Goal: Task Accomplishment & Management: Manage account settings

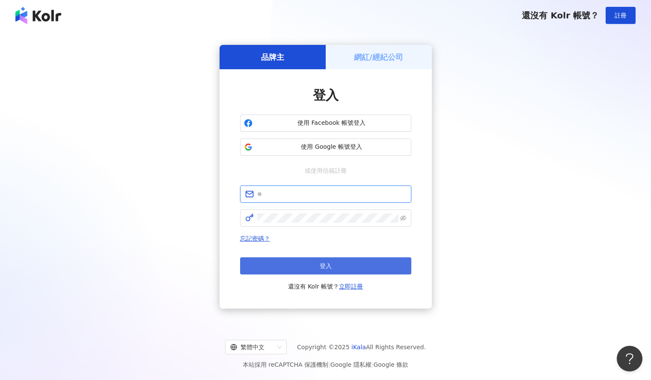
type input "**********"
click at [342, 263] on button "登入" at bounding box center [325, 265] width 171 height 17
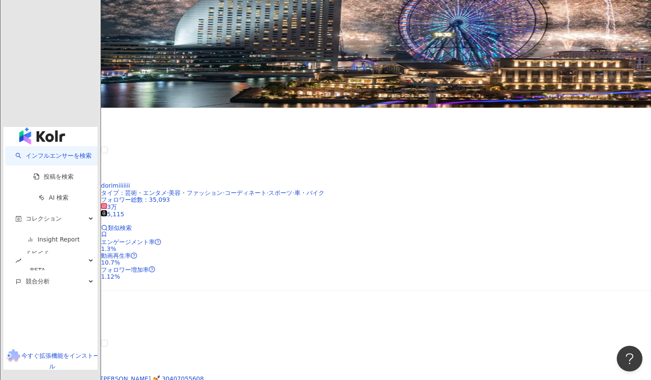
scroll to position [1388, 0]
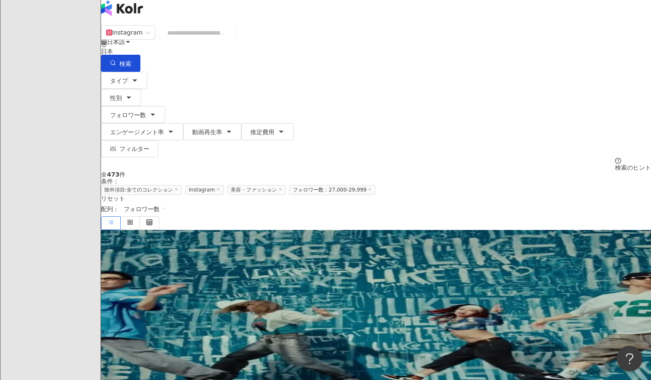
scroll to position [10, 0]
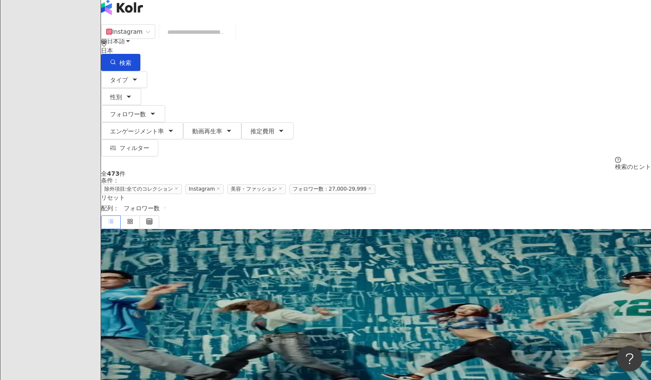
click at [107, 343] on span at bounding box center [104, 346] width 6 height 7
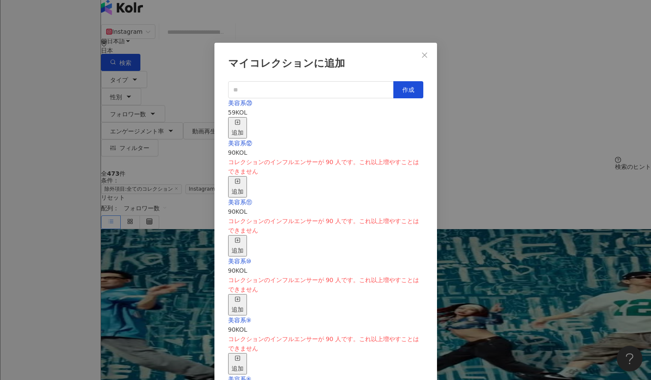
click at [243, 118] on div "追加" at bounding box center [237, 127] width 12 height 19
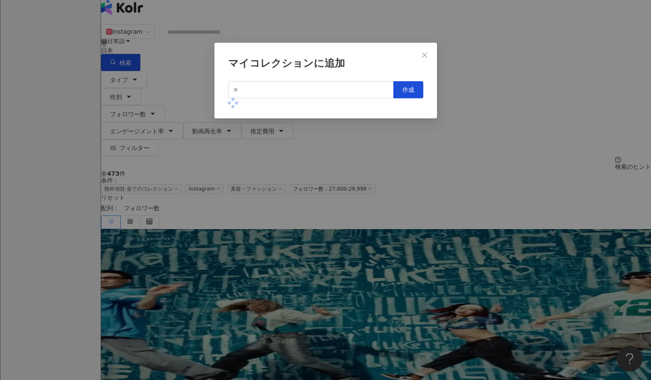
click at [480, 93] on div "マイコレクションに追加 作成" at bounding box center [325, 190] width 651 height 380
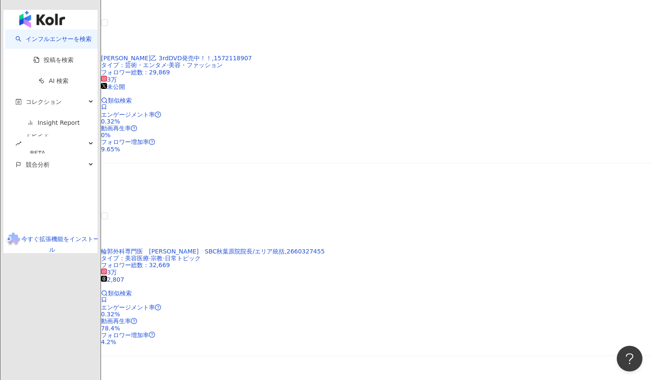
scroll to position [1388, 0]
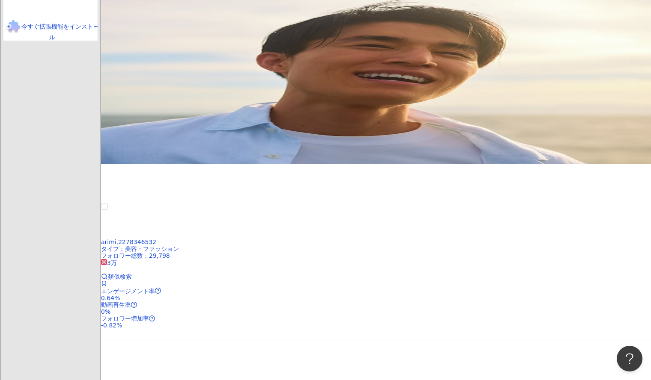
scroll to position [1384, 0]
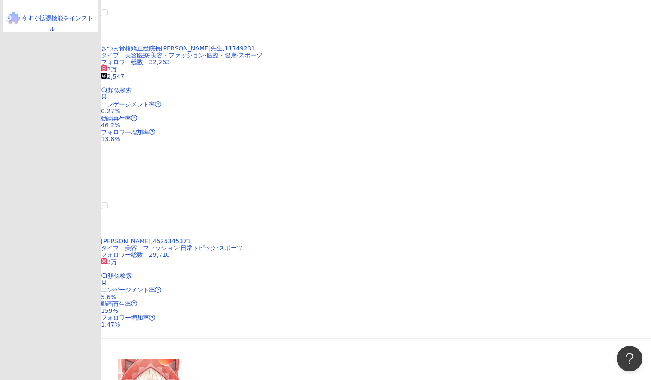
scroll to position [1388, 0]
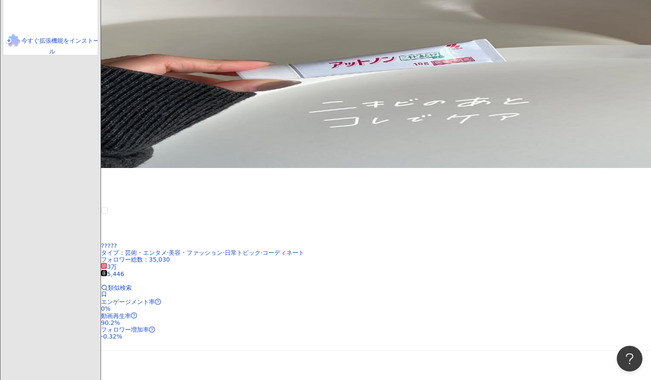
scroll to position [1341, 0]
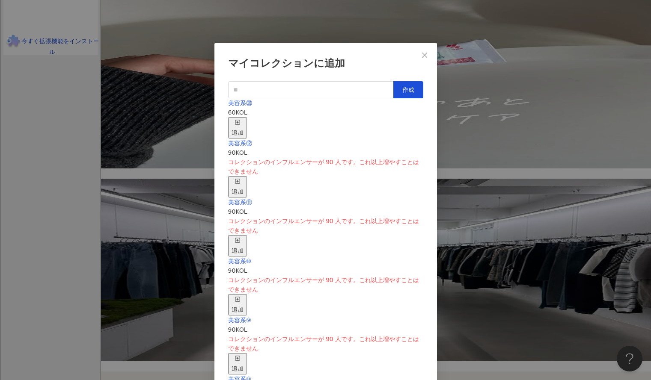
click at [243, 118] on div "追加" at bounding box center [237, 127] width 12 height 19
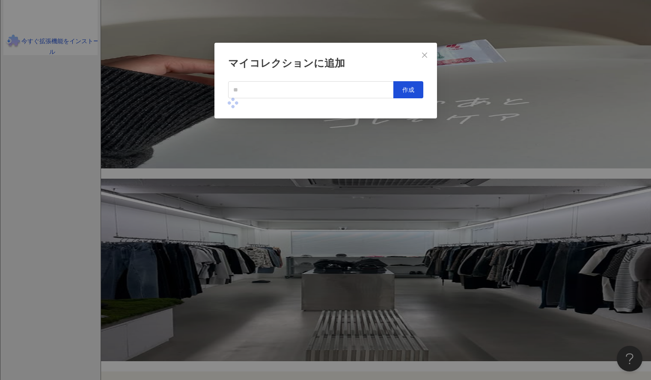
click at [466, 123] on div "マイコレクションに追加 作成" at bounding box center [325, 190] width 651 height 380
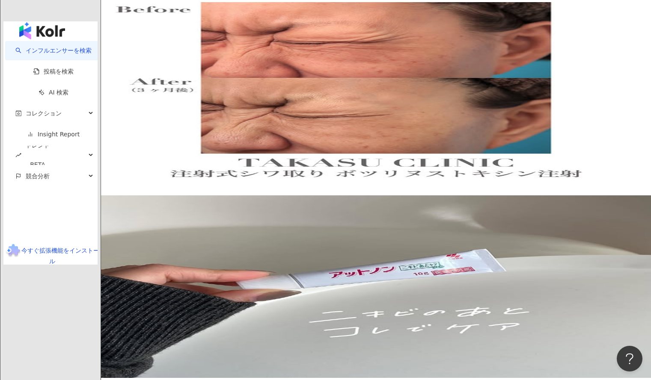
scroll to position [1388, 0]
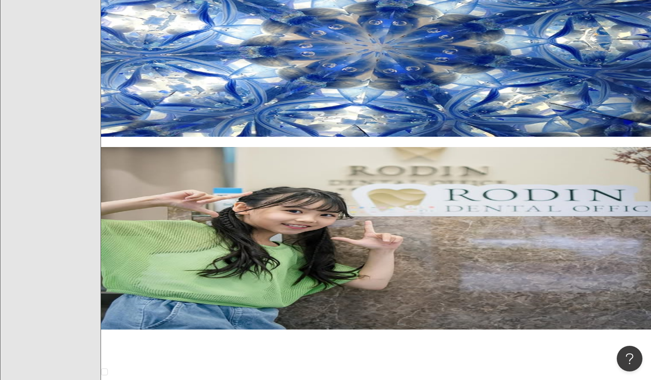
scroll to position [443, 0]
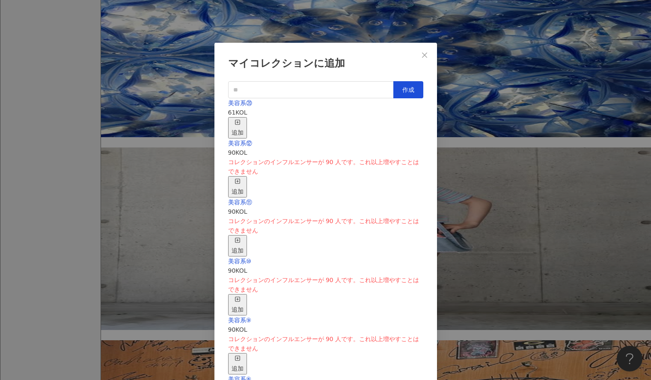
click at [240, 120] on rect "button" at bounding box center [237, 122] width 5 height 5
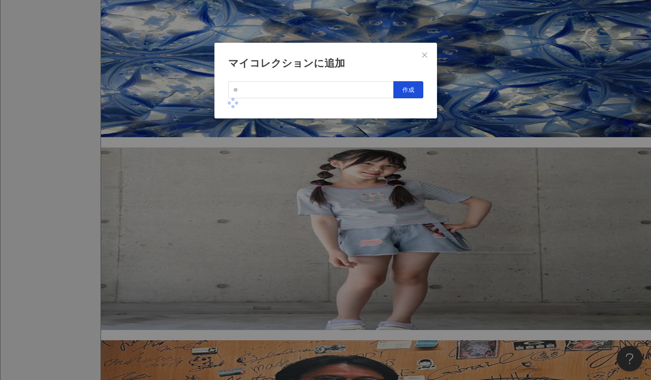
click at [473, 123] on div "マイコレクションに追加 作成" at bounding box center [325, 190] width 651 height 380
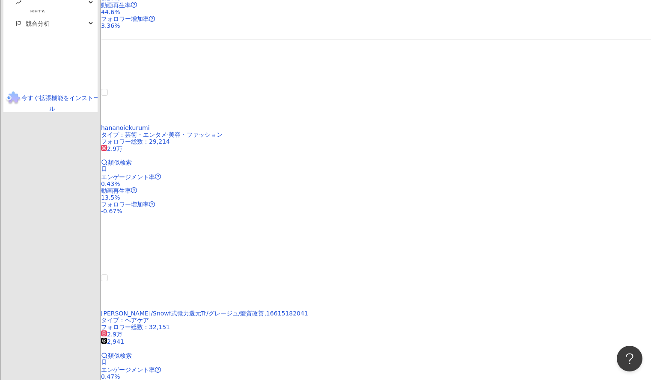
scroll to position [1323, 0]
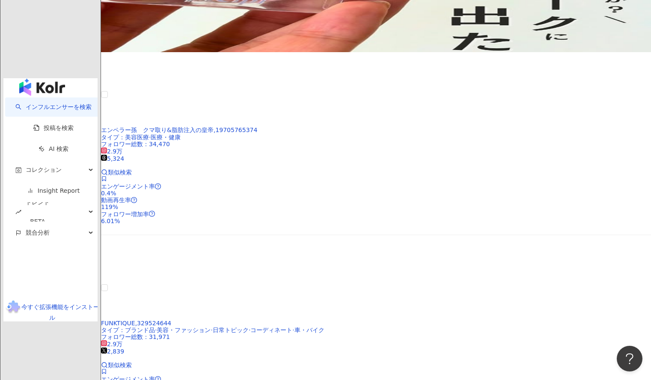
scroll to position [1084, 0]
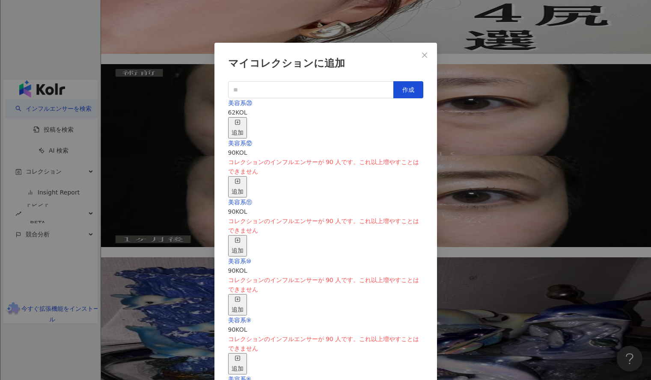
click at [243, 118] on div "追加" at bounding box center [237, 127] width 12 height 19
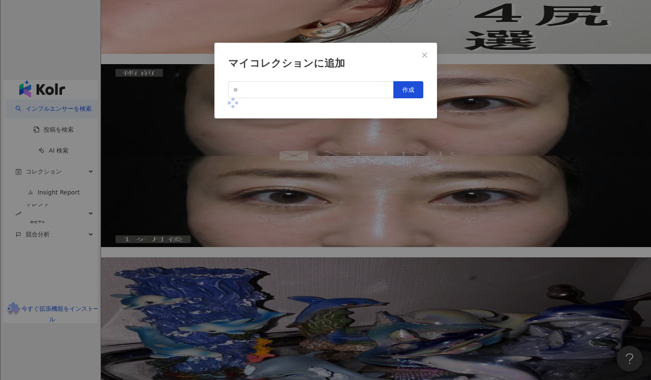
click at [488, 109] on div "マイコレクションに追加 作成" at bounding box center [325, 190] width 651 height 380
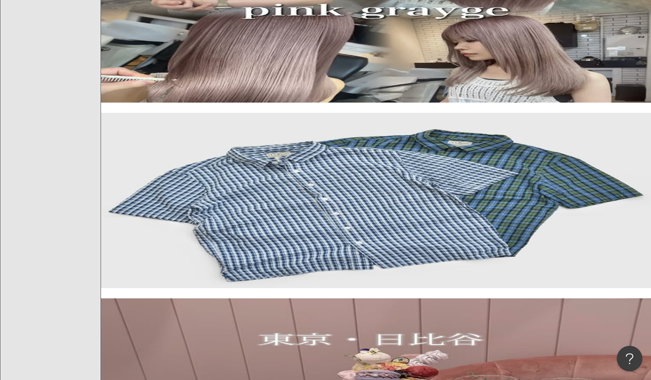
scroll to position [452, 0]
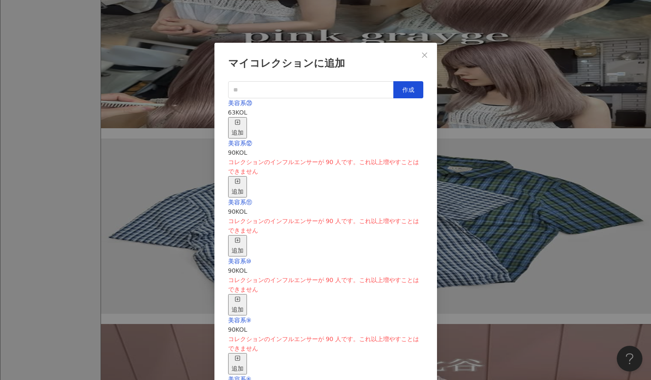
click at [243, 119] on div "追加" at bounding box center [237, 127] width 12 height 19
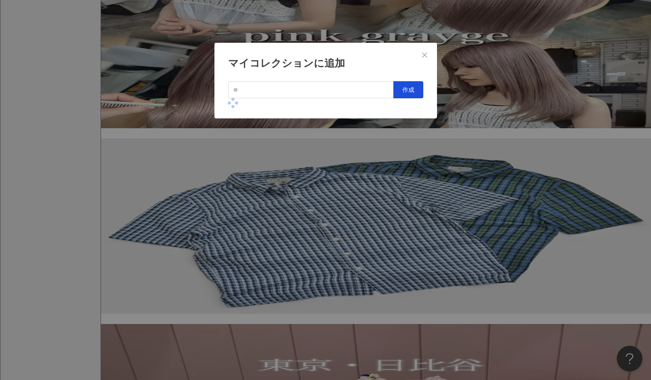
click at [449, 135] on div "マイコレクションに追加 作成" at bounding box center [325, 190] width 651 height 380
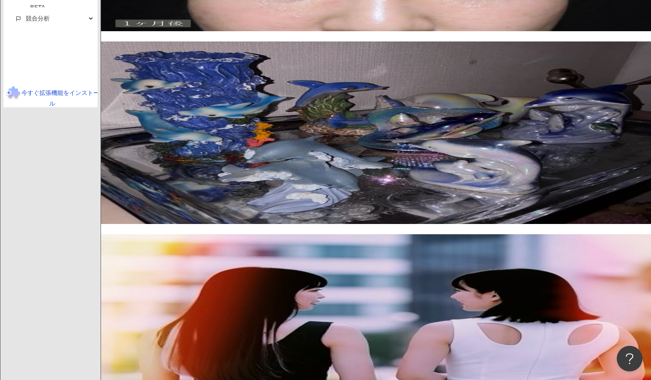
scroll to position [1367, 0]
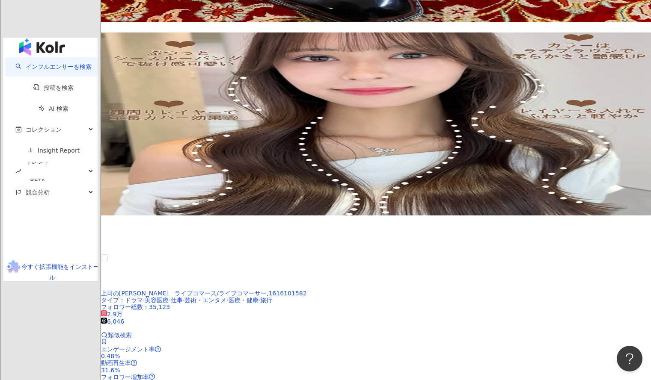
scroll to position [1108, 0]
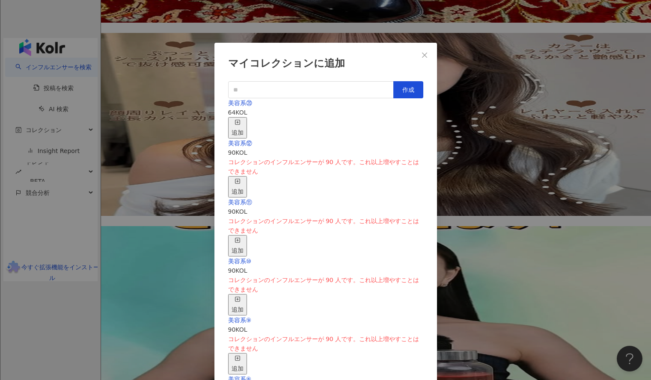
click at [243, 120] on div "追加" at bounding box center [237, 127] width 12 height 19
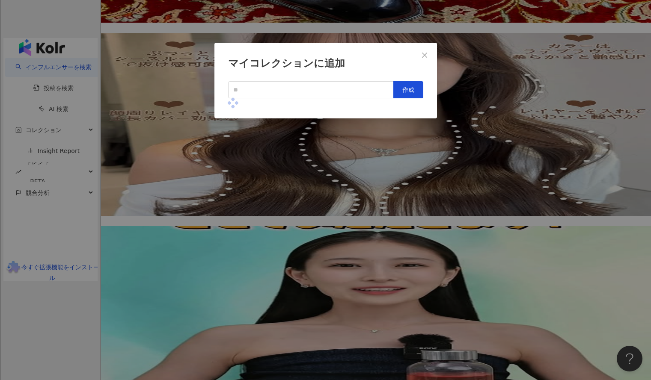
click at [456, 106] on div "マイコレクションに追加 作成" at bounding box center [325, 190] width 651 height 380
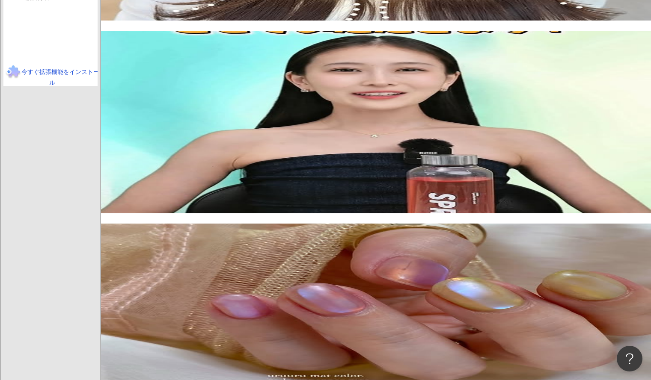
scroll to position [1388, 0]
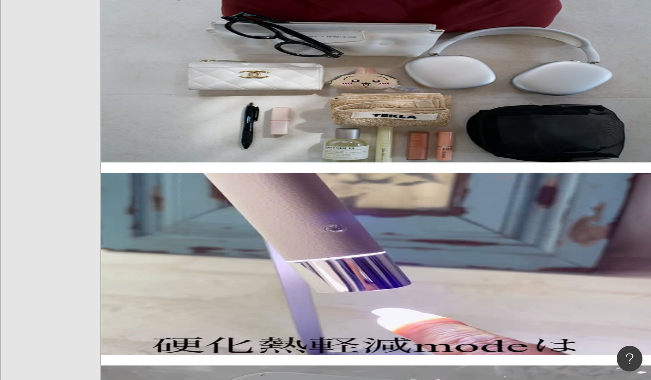
scroll to position [603, 0]
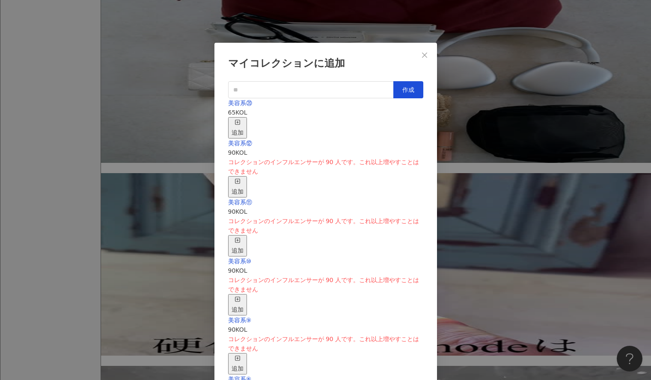
click at [243, 122] on div "追加" at bounding box center [237, 127] width 12 height 19
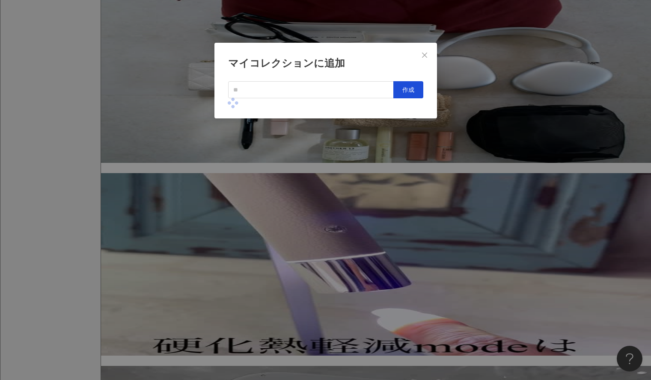
click at [506, 89] on div "マイコレクションに追加 作成" at bounding box center [325, 190] width 651 height 380
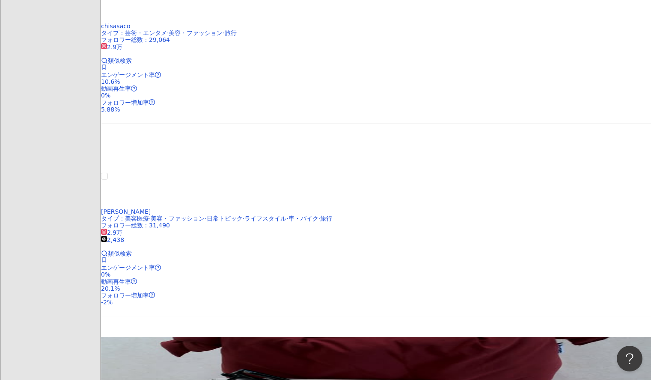
scroll to position [246, 0]
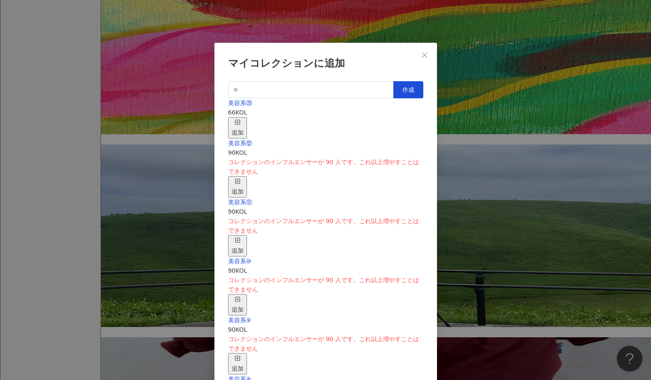
click at [240, 121] on span "button" at bounding box center [237, 123] width 6 height 7
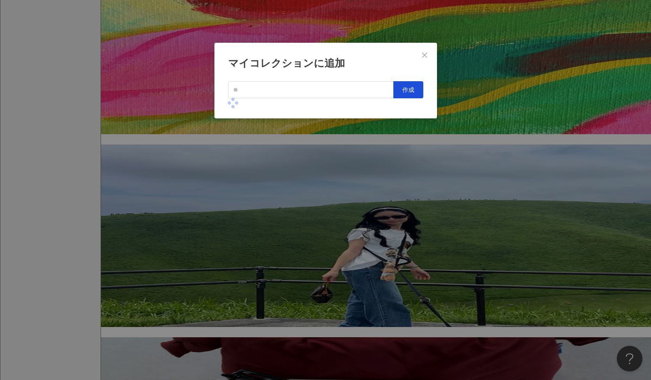
click at [477, 91] on div "マイコレクションに追加 作成" at bounding box center [325, 190] width 651 height 380
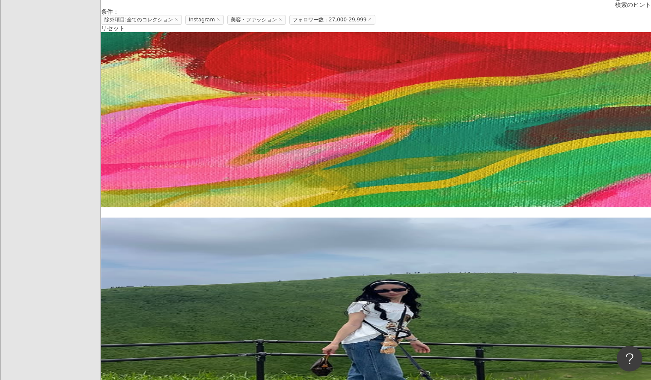
scroll to position [170, 0]
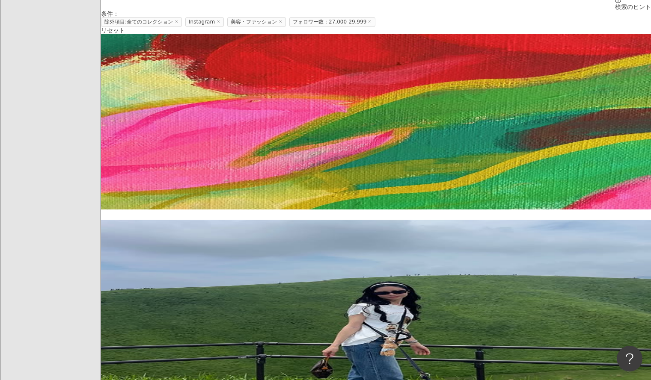
click at [107, 333] on span at bounding box center [104, 336] width 6 height 7
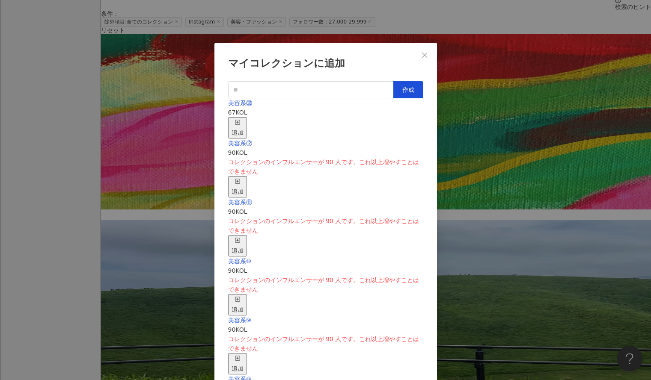
click at [247, 125] on button "追加" at bounding box center [237, 127] width 19 height 21
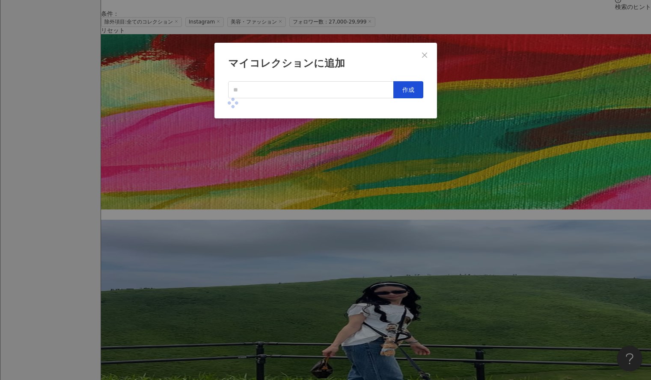
click at [486, 133] on div "マイコレクションに追加 作成" at bounding box center [325, 190] width 651 height 380
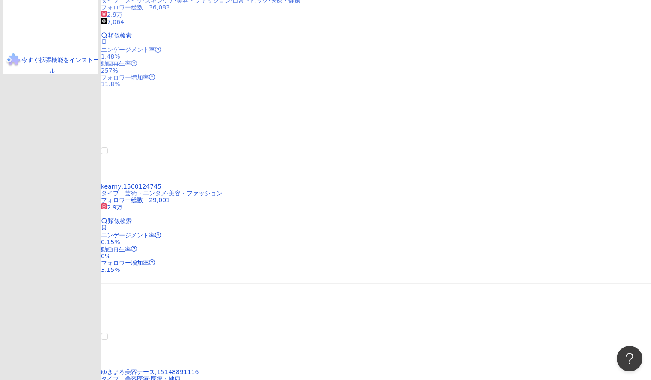
scroll to position [1267, 0]
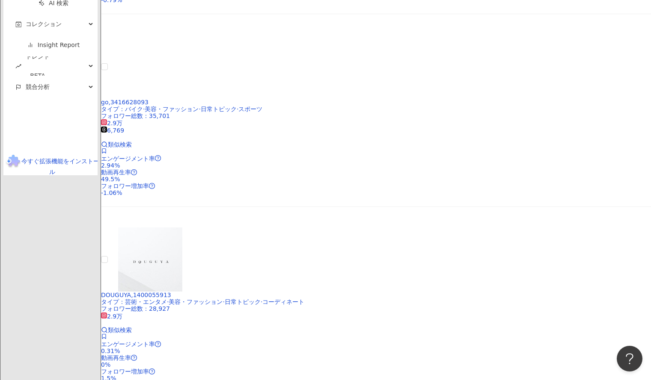
scroll to position [1163, 0]
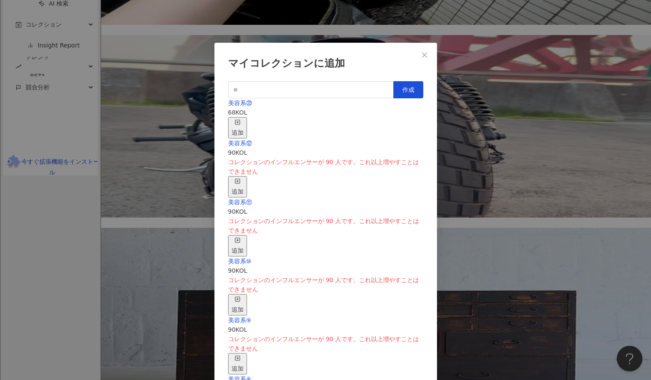
click at [243, 118] on div "追加" at bounding box center [237, 127] width 12 height 19
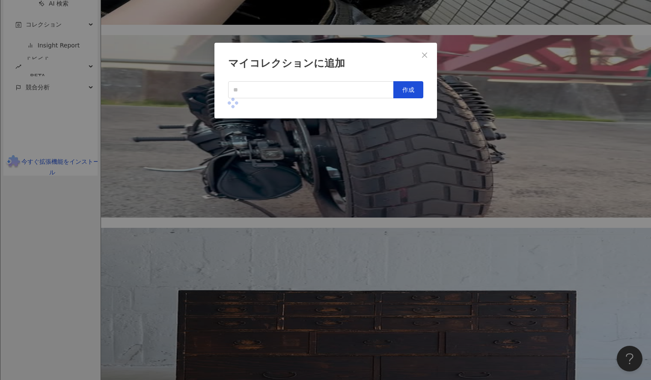
click at [462, 115] on div "マイコレクションに追加 作成" at bounding box center [325, 190] width 651 height 380
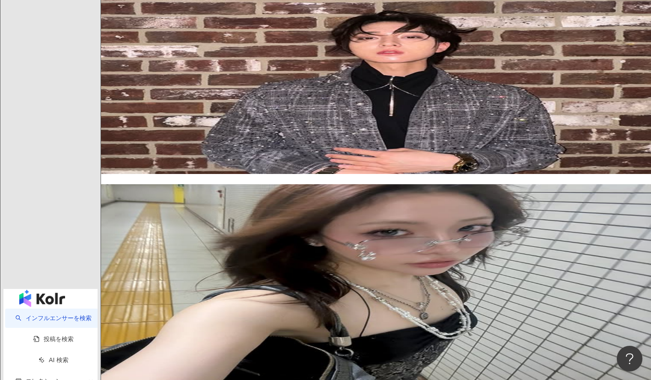
scroll to position [805, 0]
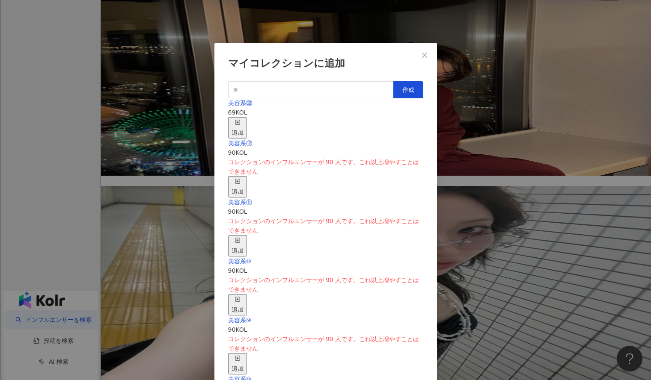
click at [240, 120] on span "button" at bounding box center [237, 123] width 6 height 7
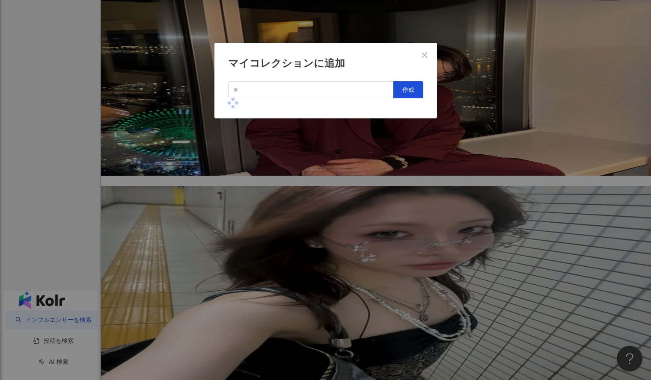
click at [452, 108] on div "マイコレクションに追加 作成" at bounding box center [325, 190] width 651 height 380
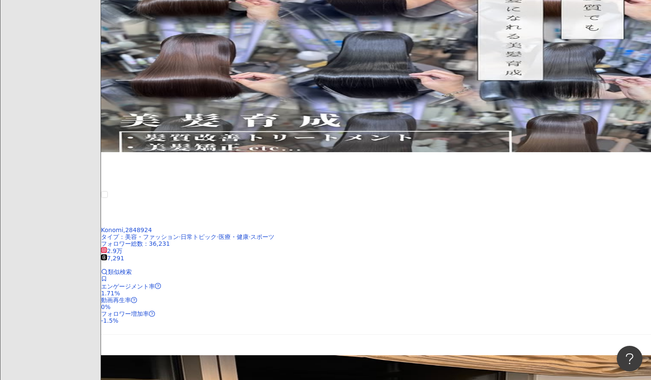
scroll to position [427, 0]
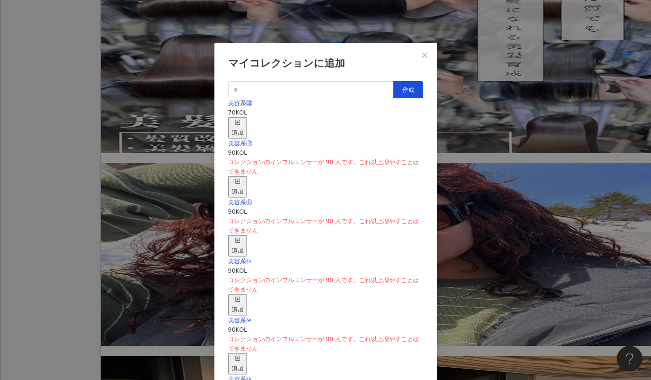
click at [243, 118] on div "追加" at bounding box center [237, 127] width 12 height 19
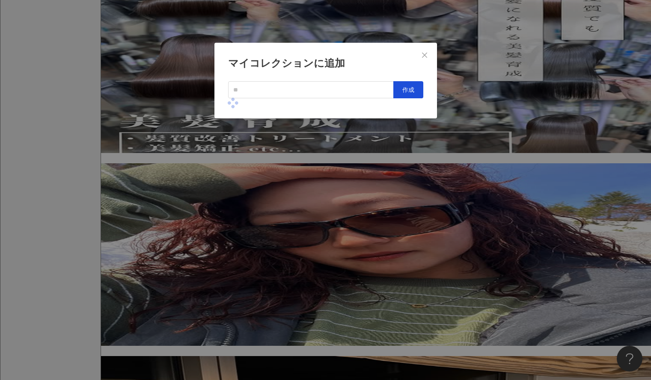
click at [449, 121] on div "マイコレクションに追加 作成" at bounding box center [325, 190] width 651 height 380
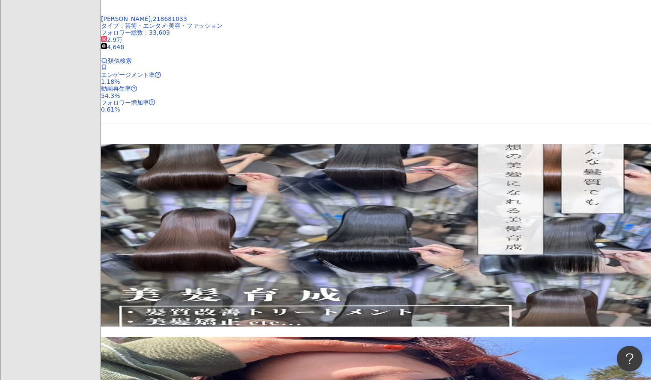
scroll to position [253, 0]
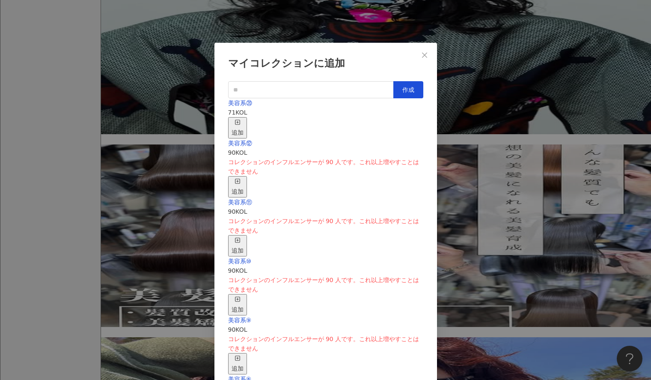
click at [243, 118] on div "追加" at bounding box center [237, 127] width 12 height 19
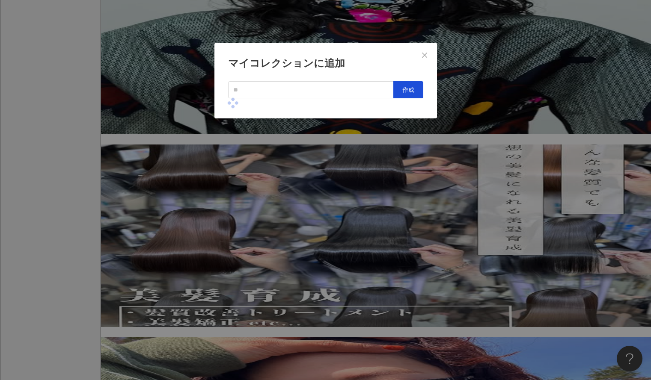
click at [470, 189] on div "マイコレクションに追加 作成" at bounding box center [325, 190] width 651 height 380
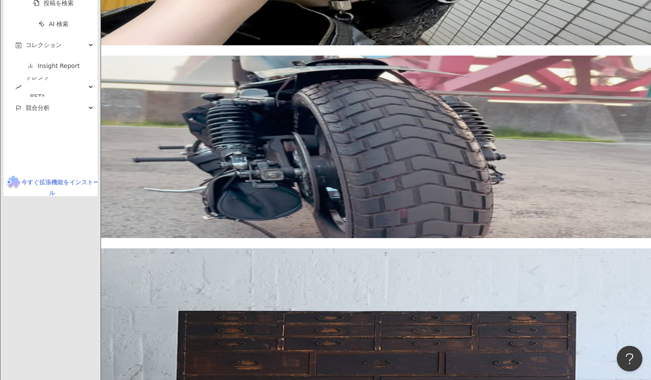
scroll to position [1154, 0]
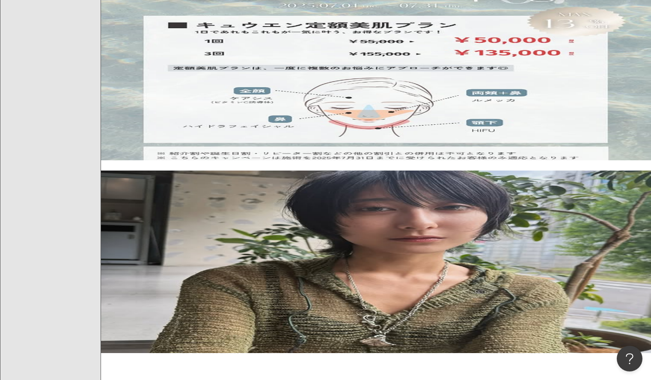
scroll to position [212, 0]
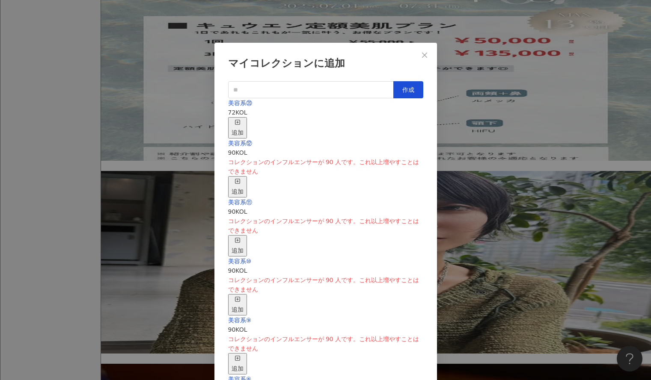
click at [365, 112] on div "美容系⑳ 72 KOL 追加" at bounding box center [325, 118] width 195 height 40
click at [376, 115] on div "美容系⑳ 72 KOL 追加" at bounding box center [325, 118] width 195 height 40
click at [243, 118] on div "追加" at bounding box center [237, 127] width 12 height 19
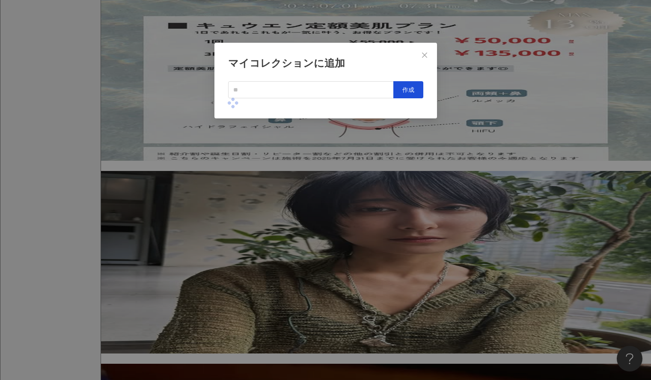
click at [468, 108] on div "マイコレクションに追加 作成" at bounding box center [325, 190] width 651 height 380
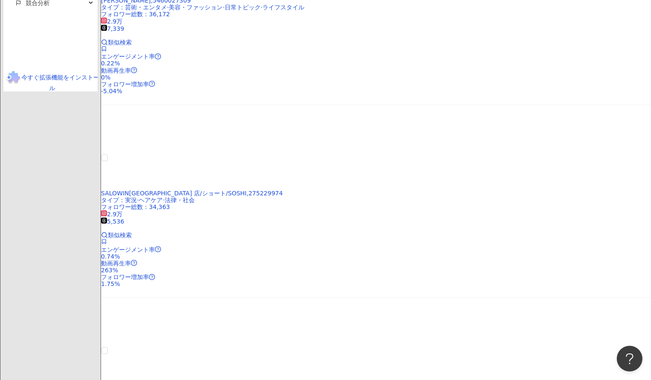
scroll to position [1273, 0]
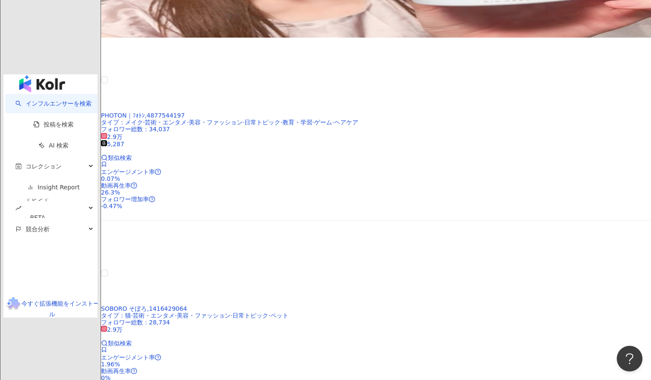
scroll to position [1085, 0]
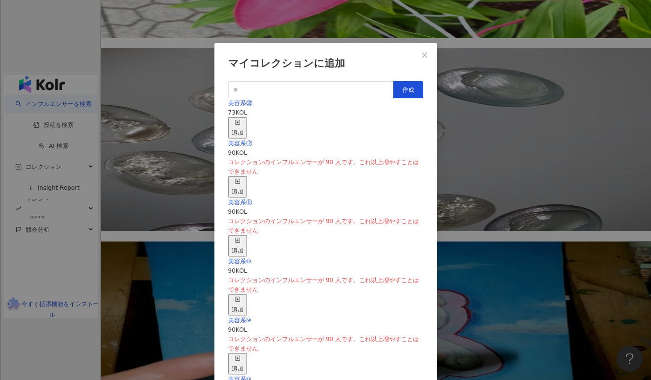
click at [243, 121] on div "追加" at bounding box center [237, 127] width 12 height 19
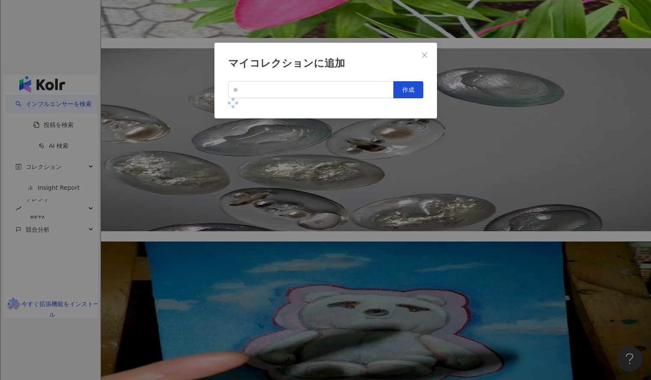
click at [453, 119] on div "マイコレクションに追加 作成" at bounding box center [325, 190] width 651 height 380
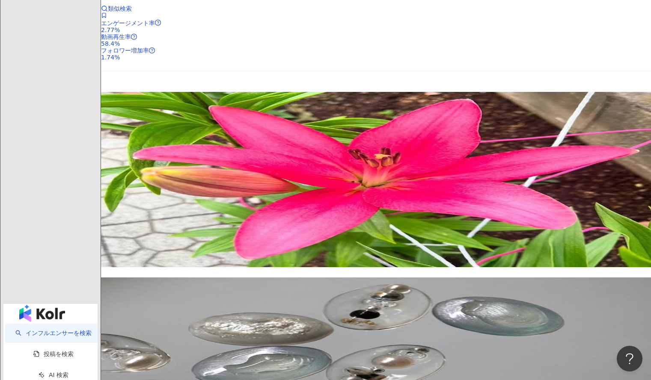
scroll to position [855, 0]
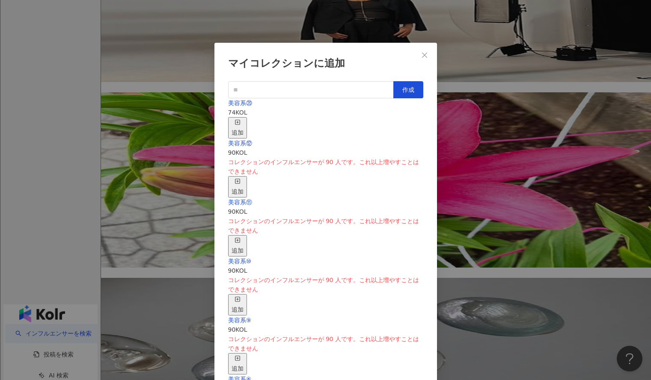
click at [240, 120] on rect "button" at bounding box center [237, 122] width 5 height 5
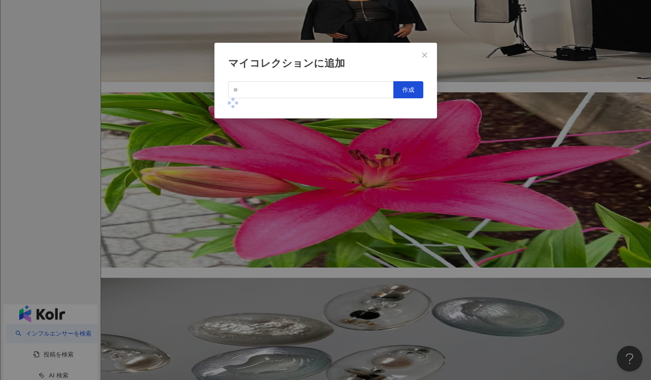
click at [497, 93] on div "マイコレクションに追加 作成" at bounding box center [325, 190] width 651 height 380
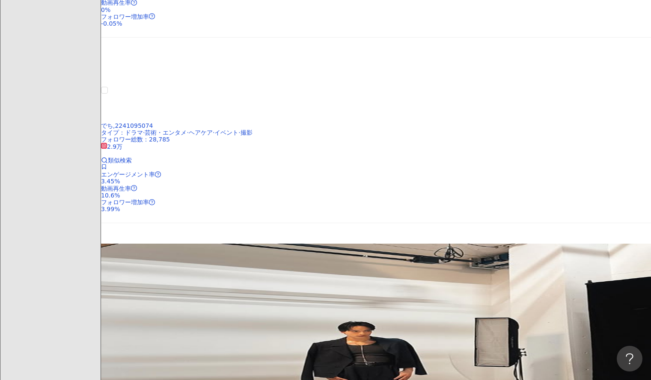
scroll to position [500, 0]
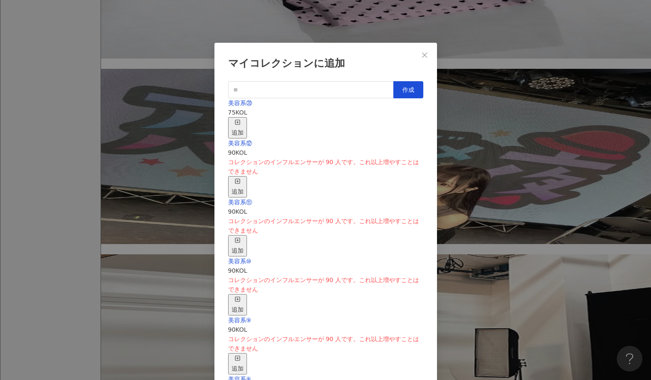
click at [243, 118] on div "追加" at bounding box center [237, 127] width 12 height 19
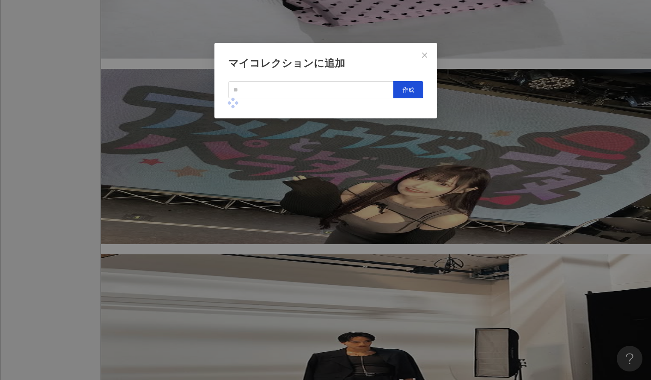
click at [436, 104] on div "マイコレクションに追加 作成" at bounding box center [325, 81] width 222 height 76
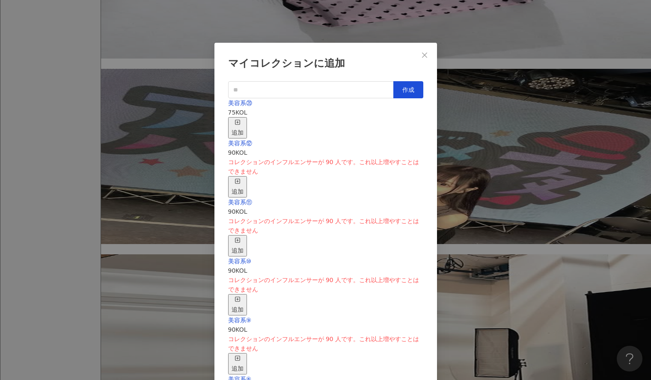
click at [459, 107] on div "マイコレクションに追加 作成 美容系⑳ 75 KOL 追加 美容系⑫ 90 KOL コレクションのインフルエンサーが 90 人です。これ以上増やすことはできま…" at bounding box center [325, 190] width 651 height 380
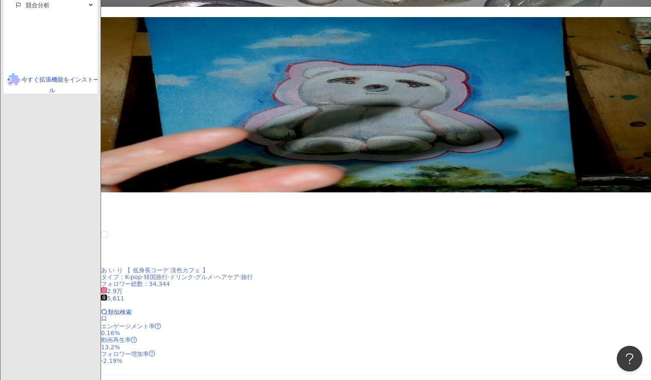
scroll to position [1328, 0]
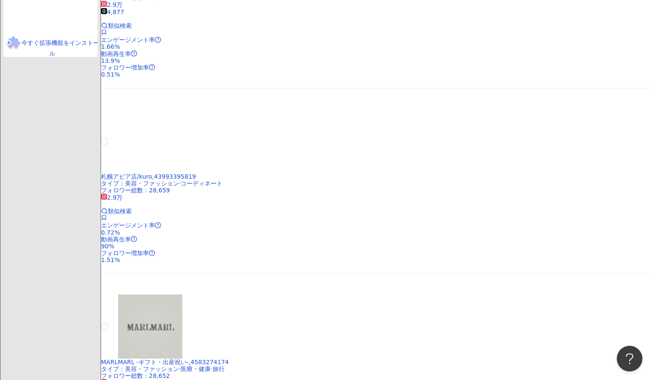
scroll to position [1267, 0]
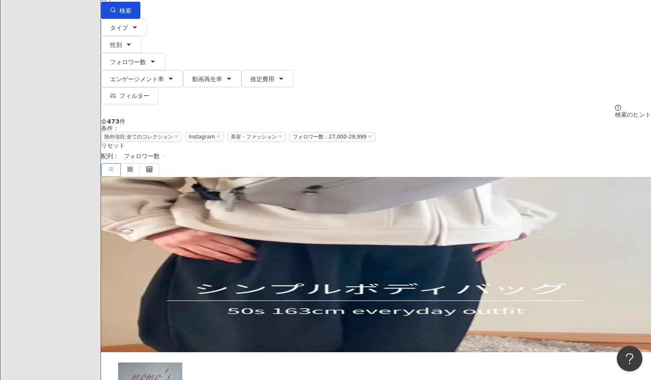
scroll to position [62, 0]
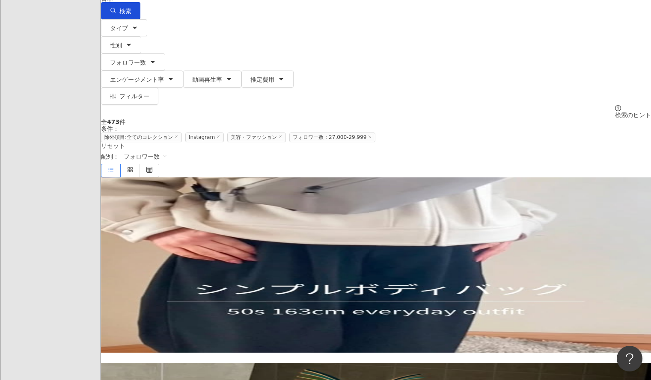
click at [107, 284] on span at bounding box center [104, 287] width 6 height 7
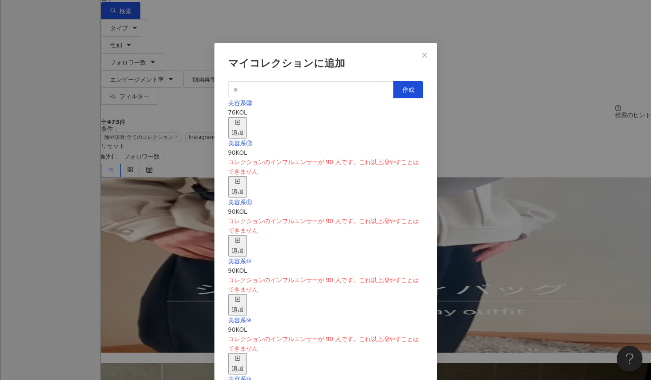
click at [243, 118] on div "追加" at bounding box center [237, 127] width 12 height 19
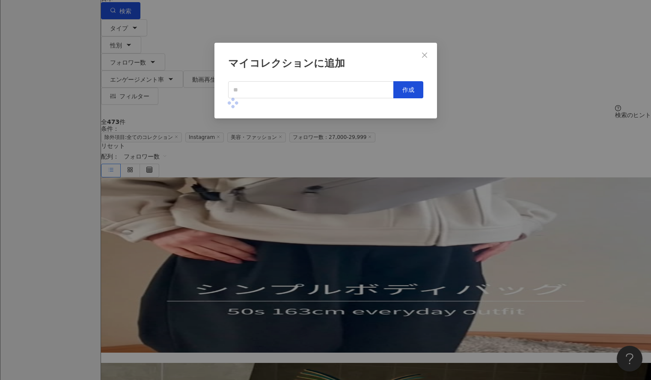
click at [450, 148] on div "マイコレクションに追加 作成" at bounding box center [325, 190] width 651 height 380
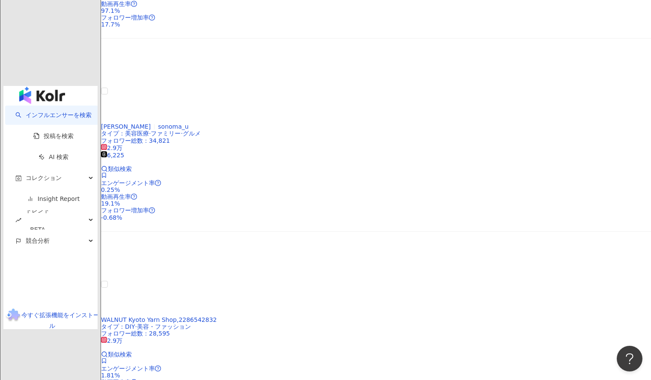
scroll to position [1388, 0]
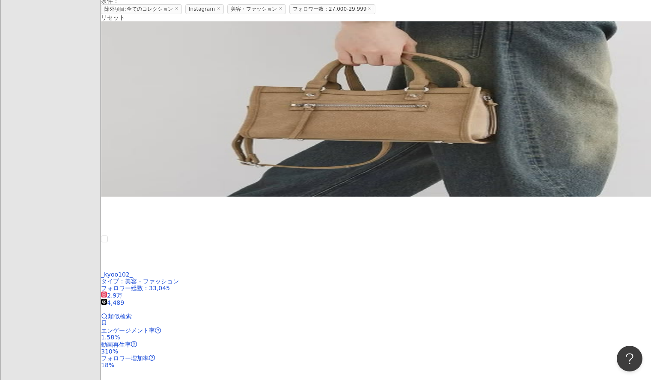
scroll to position [183, 0]
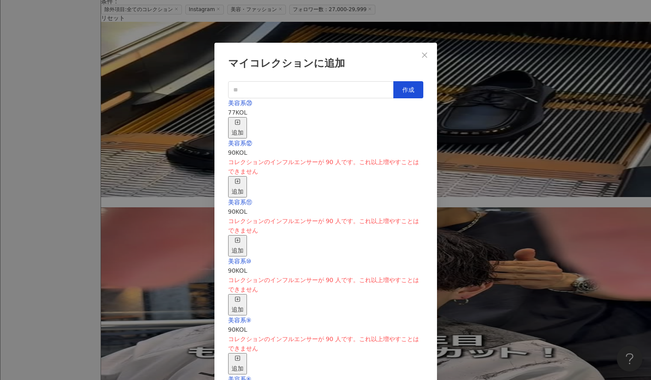
click at [240, 121] on span "button" at bounding box center [237, 123] width 6 height 7
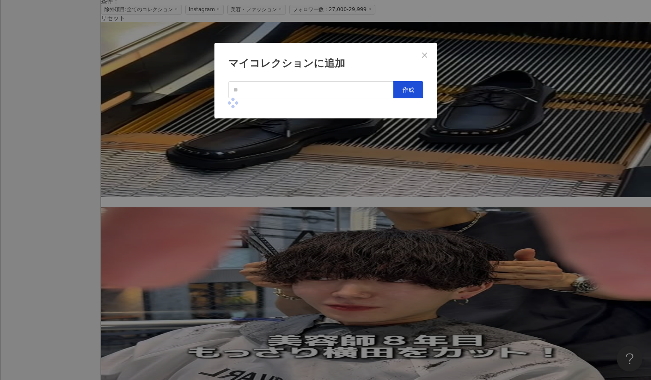
click at [450, 116] on div "マイコレクションに追加 作成" at bounding box center [325, 190] width 651 height 380
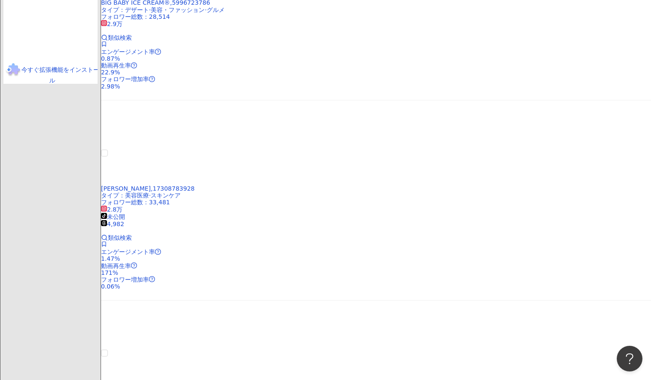
scroll to position [1267, 0]
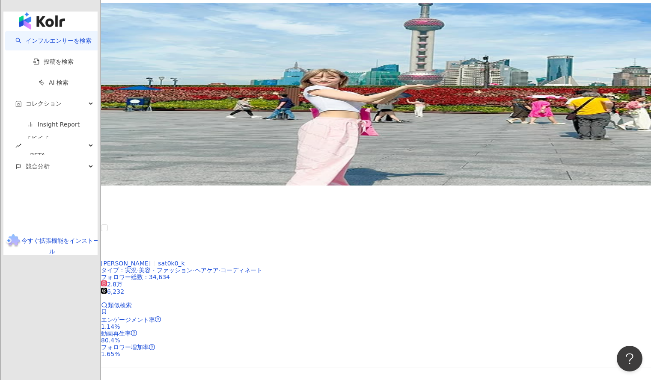
scroll to position [1164, 0]
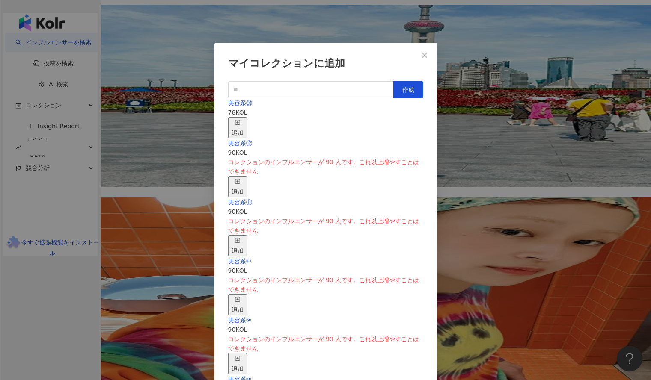
click at [243, 119] on div "追加" at bounding box center [237, 127] width 12 height 19
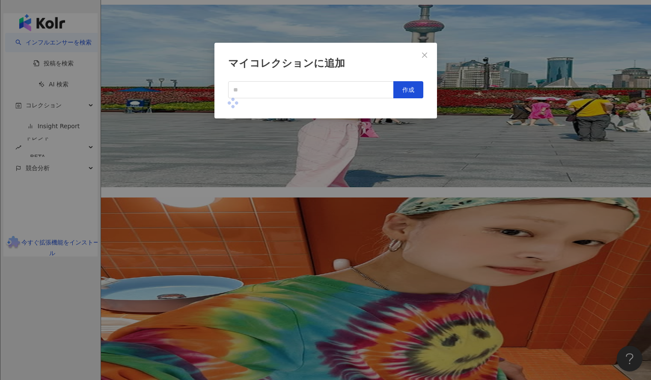
click at [452, 133] on div "マイコレクションに追加 作成" at bounding box center [325, 190] width 651 height 380
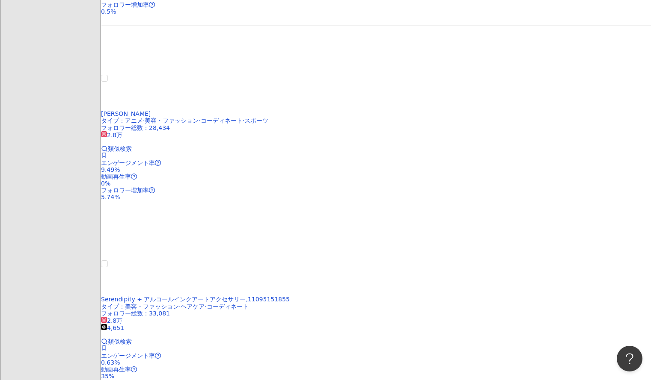
scroll to position [743, 0]
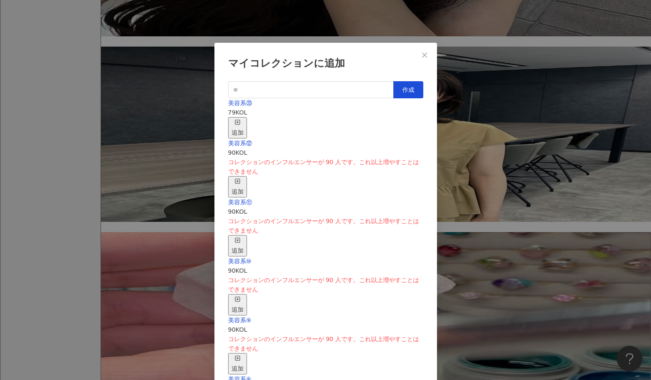
click at [243, 118] on div "追加" at bounding box center [237, 127] width 12 height 19
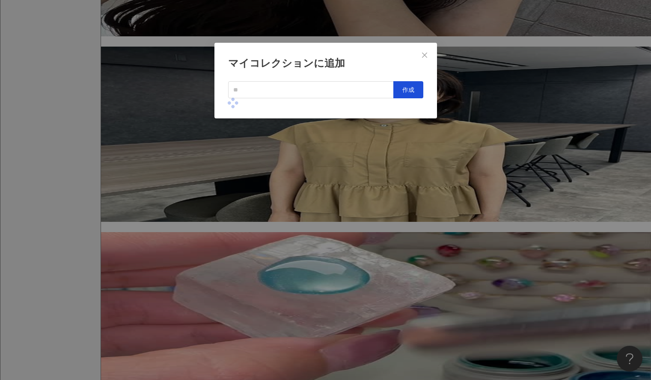
click at [442, 112] on div "マイコレクションに追加 作成" at bounding box center [325, 190] width 651 height 380
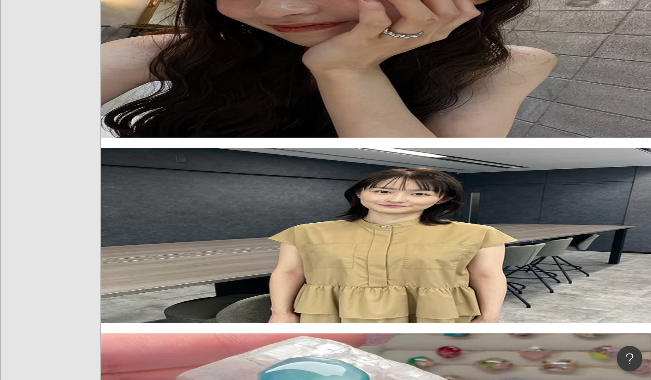
scroll to position [642, 0]
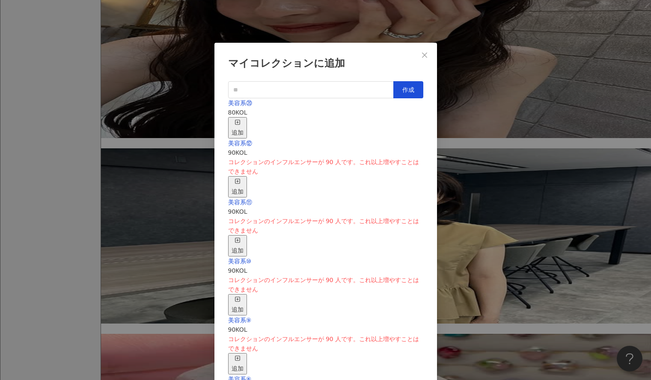
click at [243, 118] on div "追加" at bounding box center [237, 127] width 12 height 19
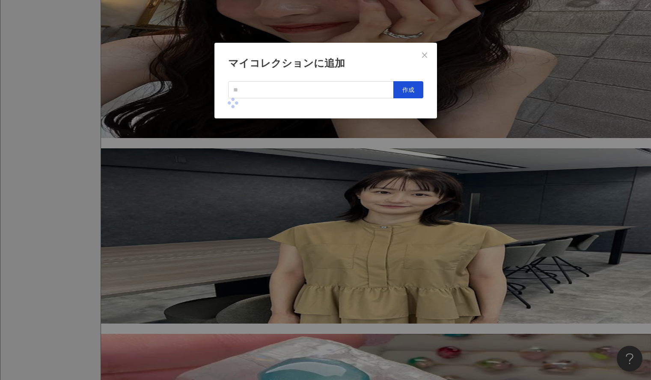
click at [455, 138] on div "マイコレクションに追加 作成" at bounding box center [325, 190] width 651 height 380
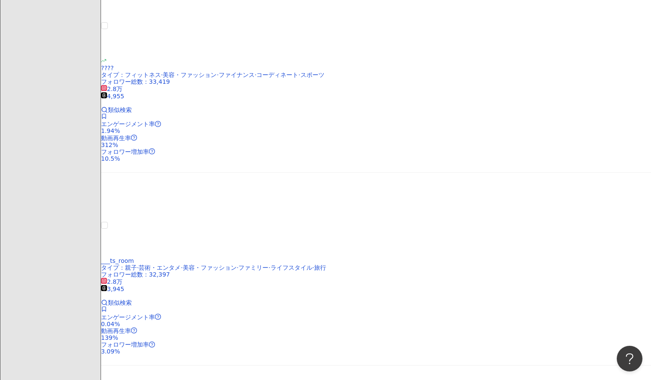
scroll to position [210, 0]
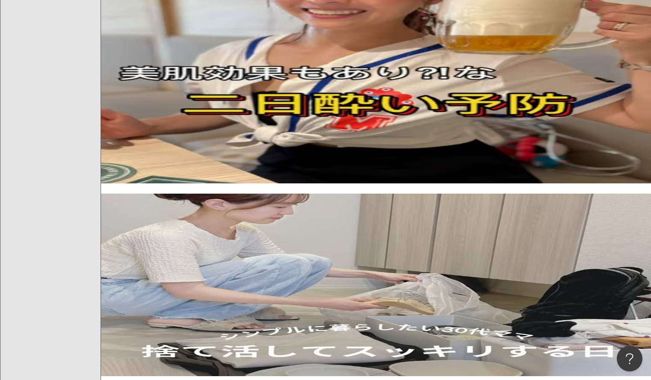
click at [107, 307] on span at bounding box center [104, 310] width 6 height 7
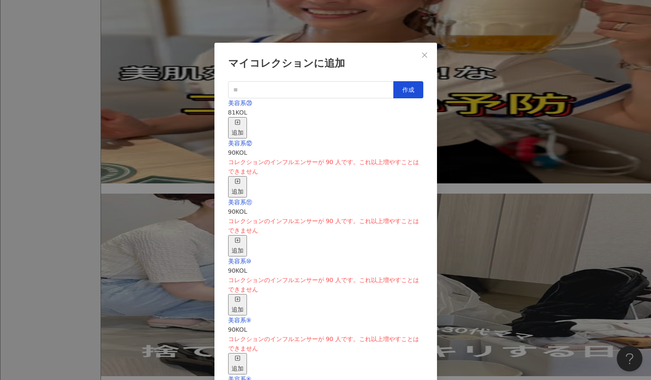
click at [243, 118] on div "追加" at bounding box center [237, 127] width 12 height 19
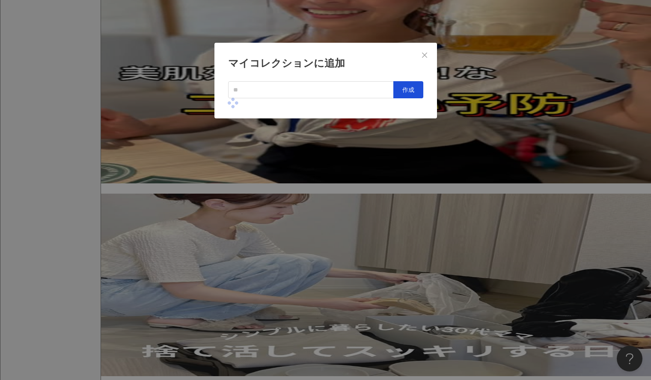
click at [473, 117] on div "マイコレクションに追加 作成" at bounding box center [325, 190] width 651 height 380
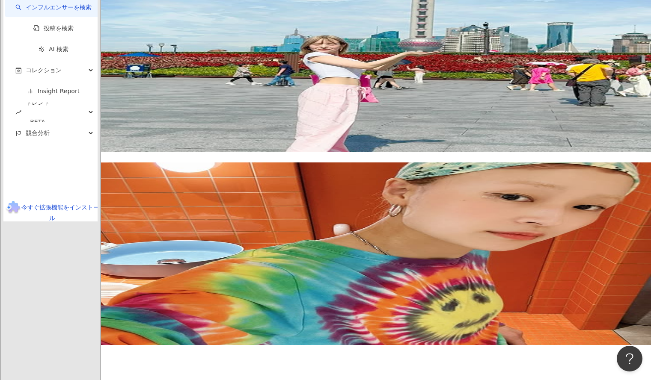
scroll to position [1390, 0]
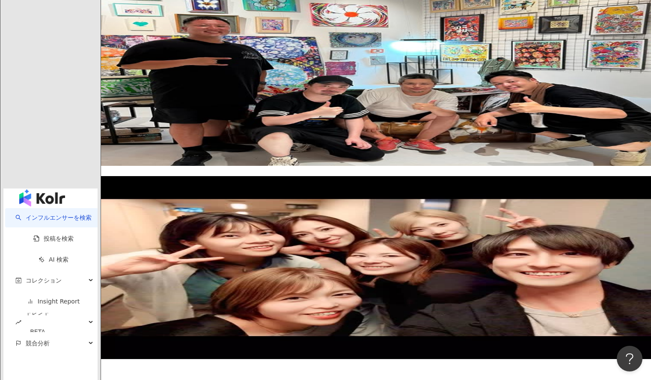
scroll to position [978, 0]
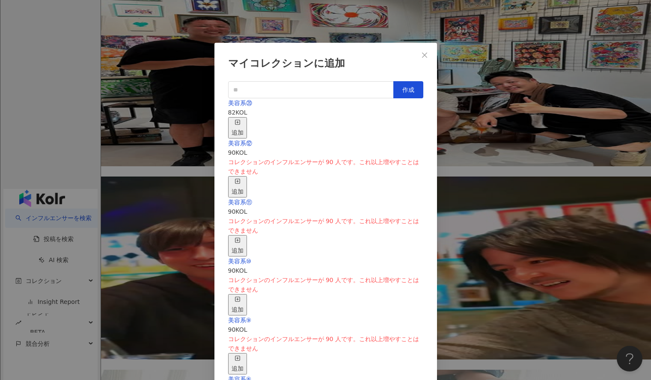
click at [243, 118] on div "追加" at bounding box center [237, 127] width 12 height 19
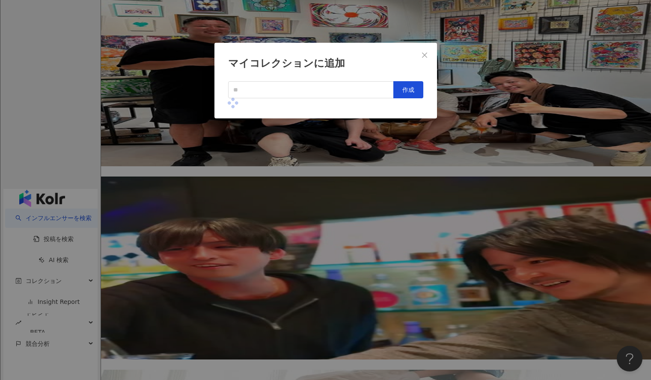
click at [459, 101] on div "マイコレクションに追加 作成" at bounding box center [325, 190] width 651 height 380
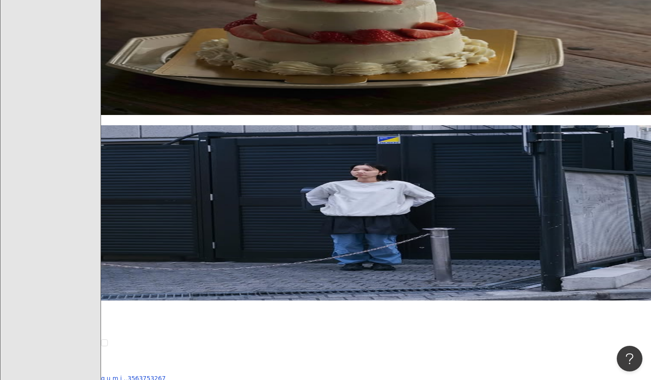
scroll to position [272, 0]
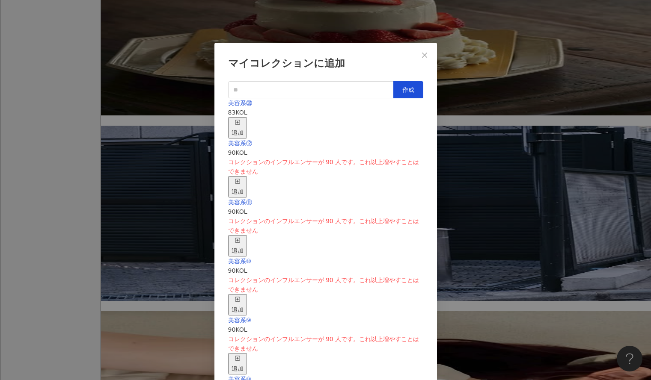
click at [243, 118] on div "追加" at bounding box center [237, 127] width 12 height 19
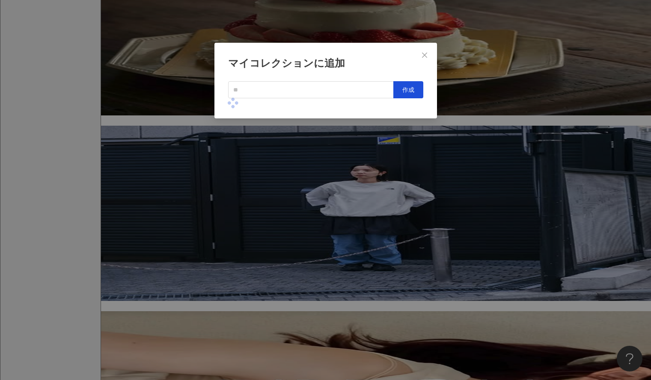
click at [467, 152] on div "マイコレクションに追加 作成" at bounding box center [325, 190] width 651 height 380
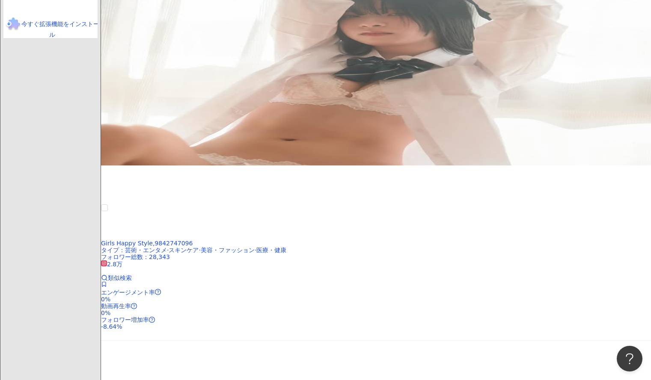
scroll to position [1373, 0]
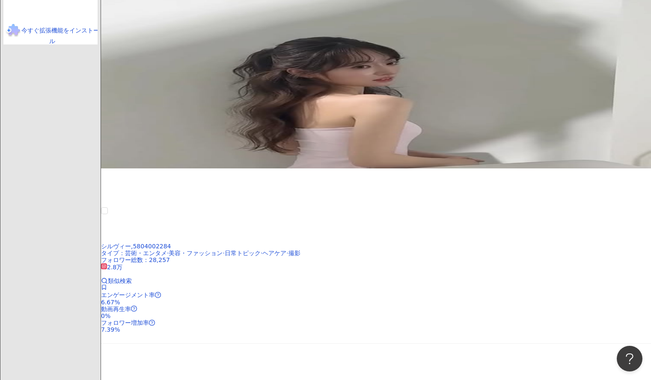
scroll to position [1361, 0]
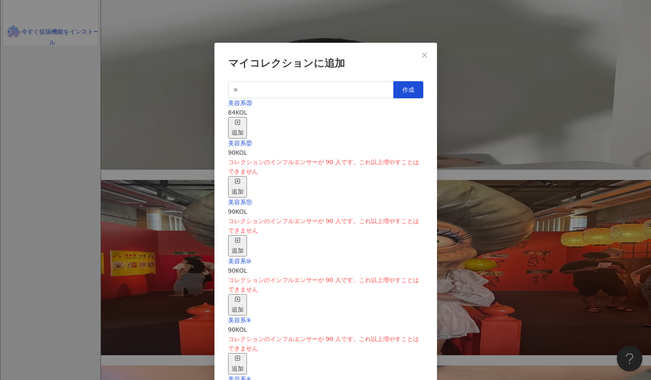
click at [243, 118] on div "追加" at bounding box center [237, 127] width 12 height 19
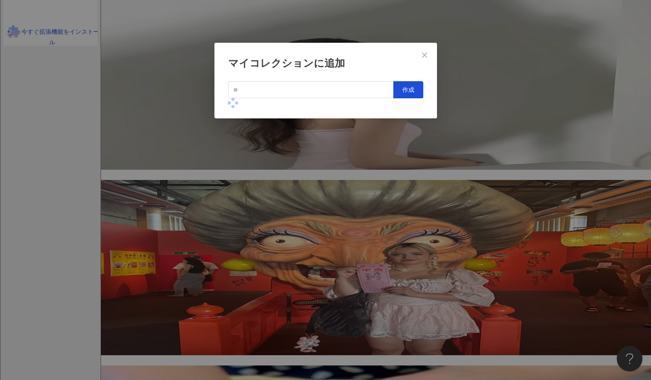
click at [453, 149] on div "マイコレクションに追加 作成" at bounding box center [325, 190] width 651 height 380
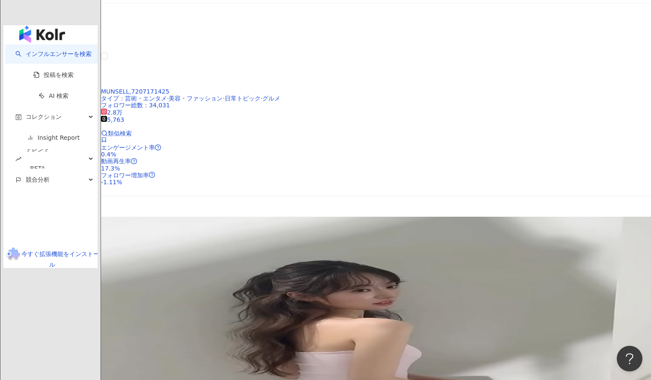
scroll to position [1132, 0]
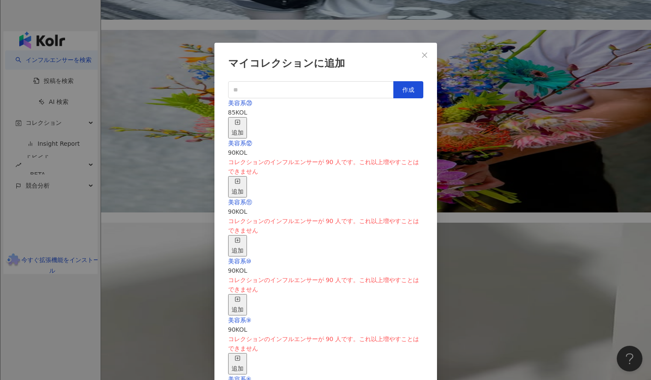
click at [243, 118] on div "追加" at bounding box center [237, 127] width 12 height 19
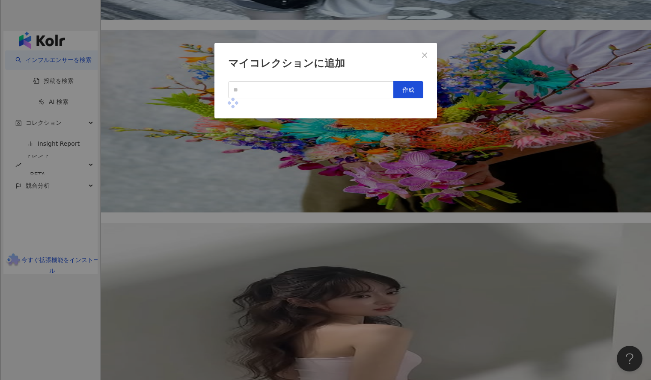
click at [452, 122] on div "マイコレクションに追加 作成" at bounding box center [325, 190] width 651 height 380
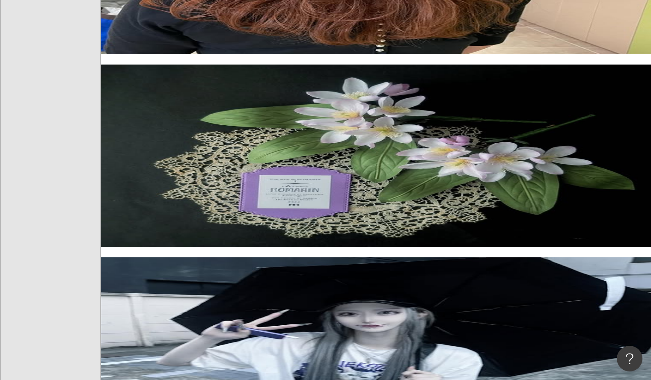
scroll to position [711, 0]
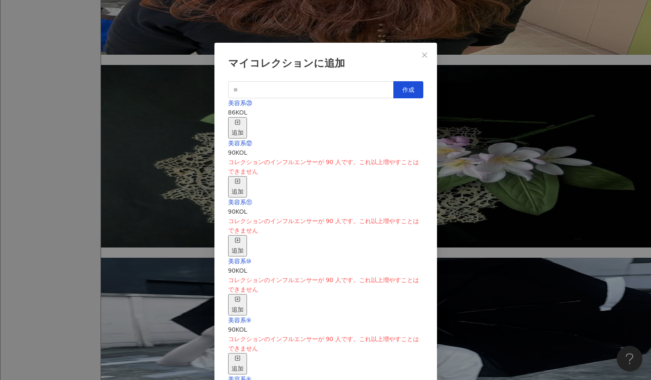
click at [243, 120] on div "追加" at bounding box center [237, 127] width 12 height 19
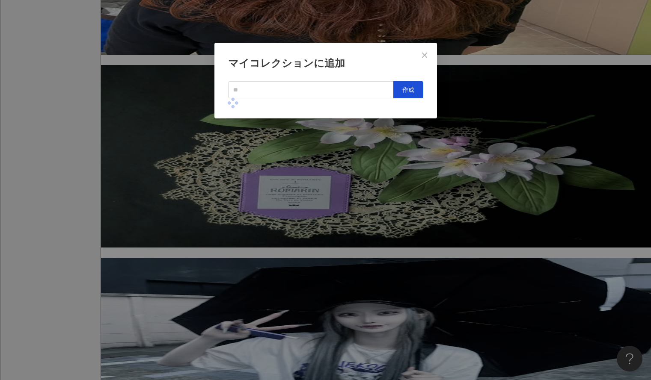
click at [483, 116] on div "マイコレクションに追加 作成" at bounding box center [325, 190] width 651 height 380
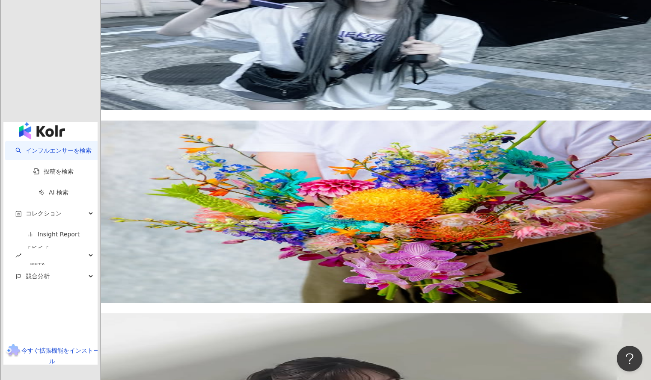
scroll to position [1388, 0]
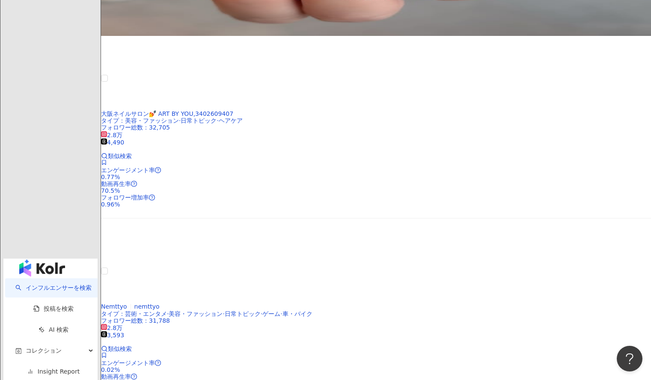
scroll to position [915, 0]
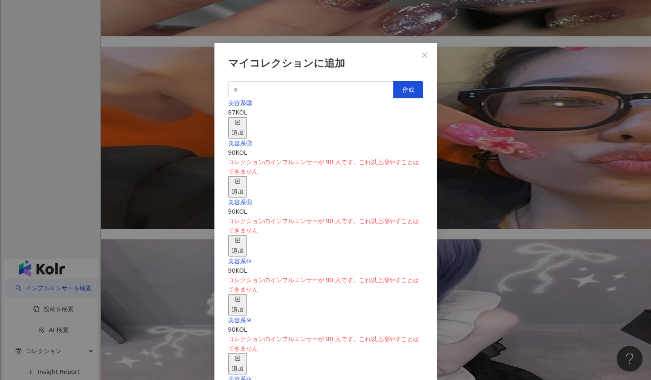
click at [240, 119] on icon "button" at bounding box center [237, 122] width 6 height 6
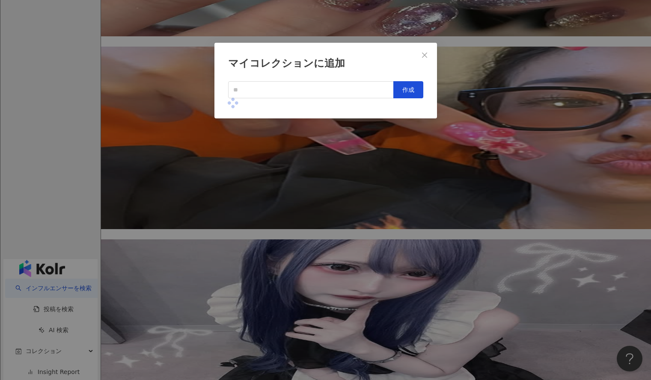
click at [464, 113] on div "マイコレクションに追加 作成" at bounding box center [325, 190] width 651 height 380
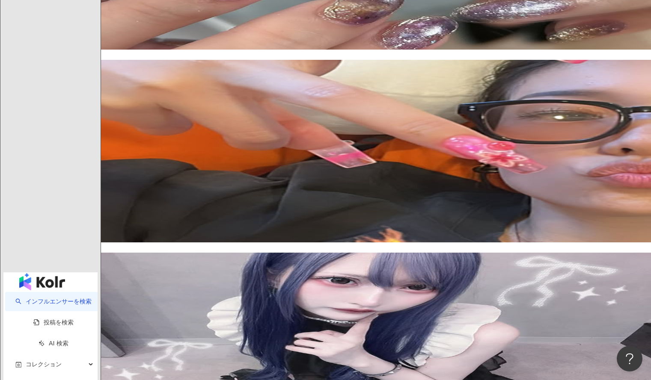
scroll to position [900, 0]
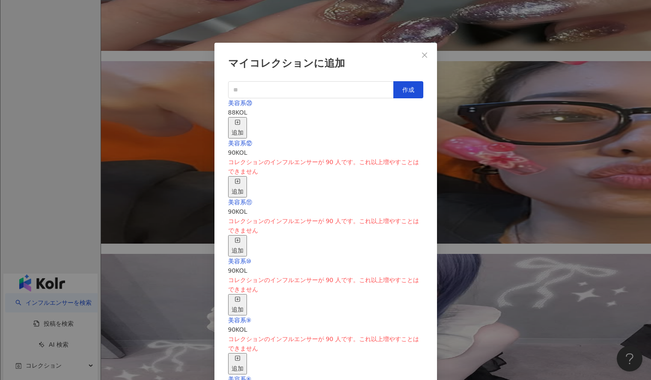
click at [243, 121] on div "追加" at bounding box center [237, 127] width 12 height 19
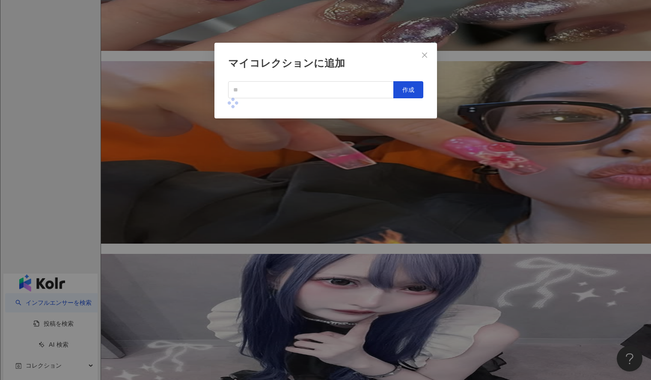
click at [446, 125] on div "マイコレクションに追加 作成" at bounding box center [325, 190] width 651 height 380
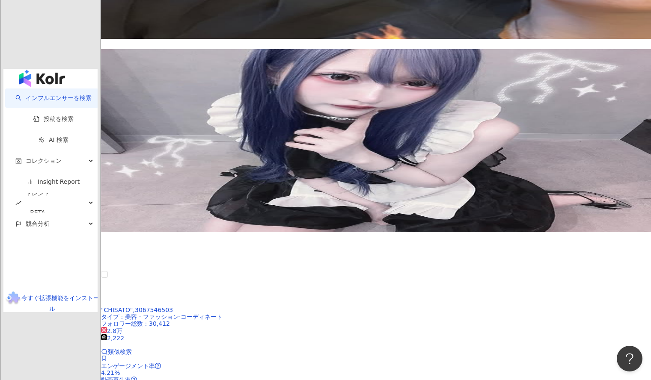
scroll to position [1388, 0]
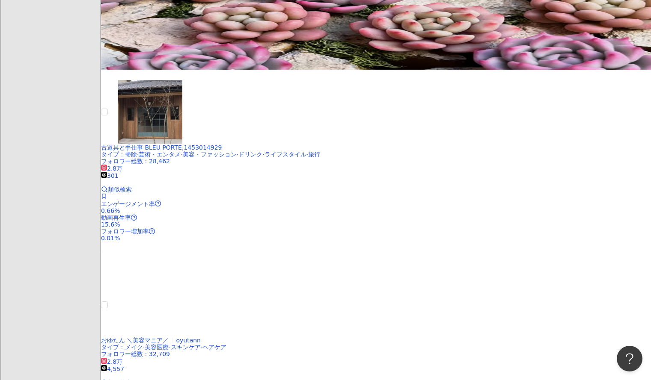
scroll to position [510, 0]
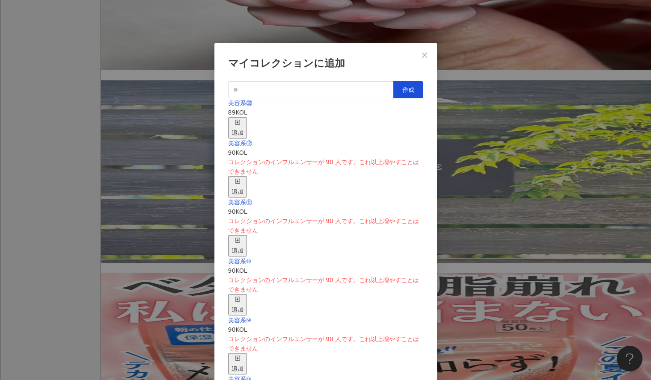
click at [243, 118] on div "追加" at bounding box center [237, 127] width 12 height 19
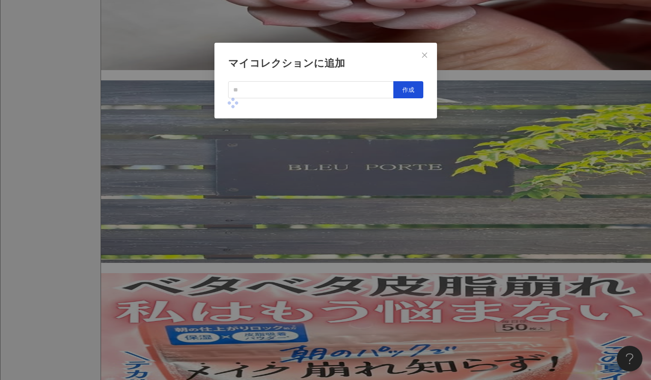
click at [471, 103] on div "マイコレクションに追加 作成" at bounding box center [325, 190] width 651 height 380
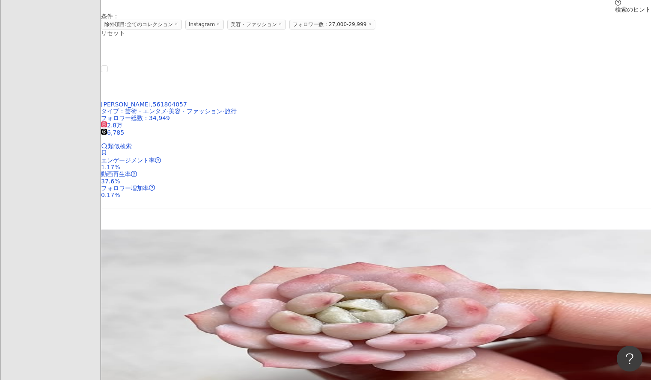
scroll to position [168, 0]
